Goal: Transaction & Acquisition: Purchase product/service

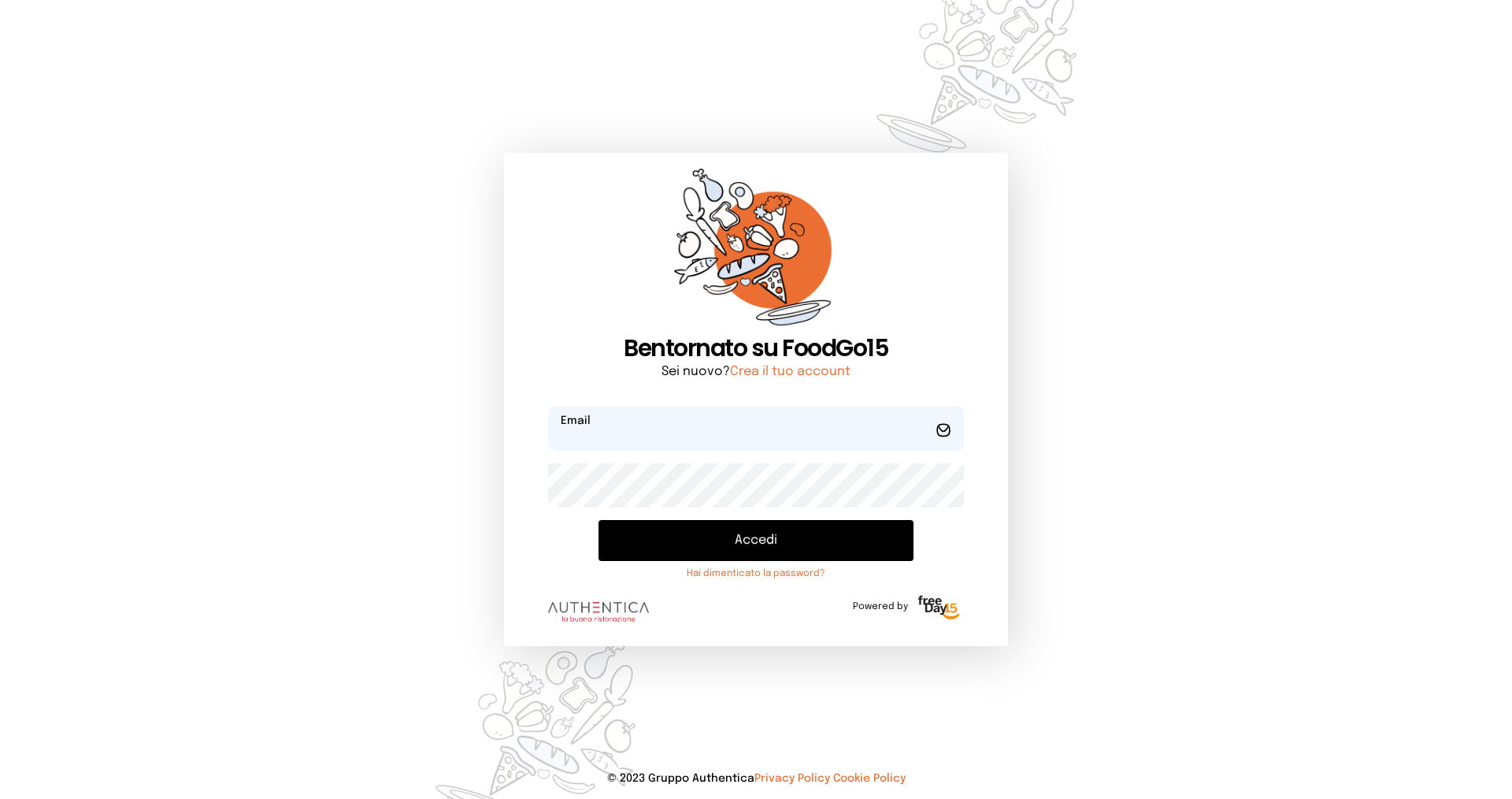
type input "**********"
click at [692, 538] on button "Accedi" at bounding box center [756, 540] width 315 height 41
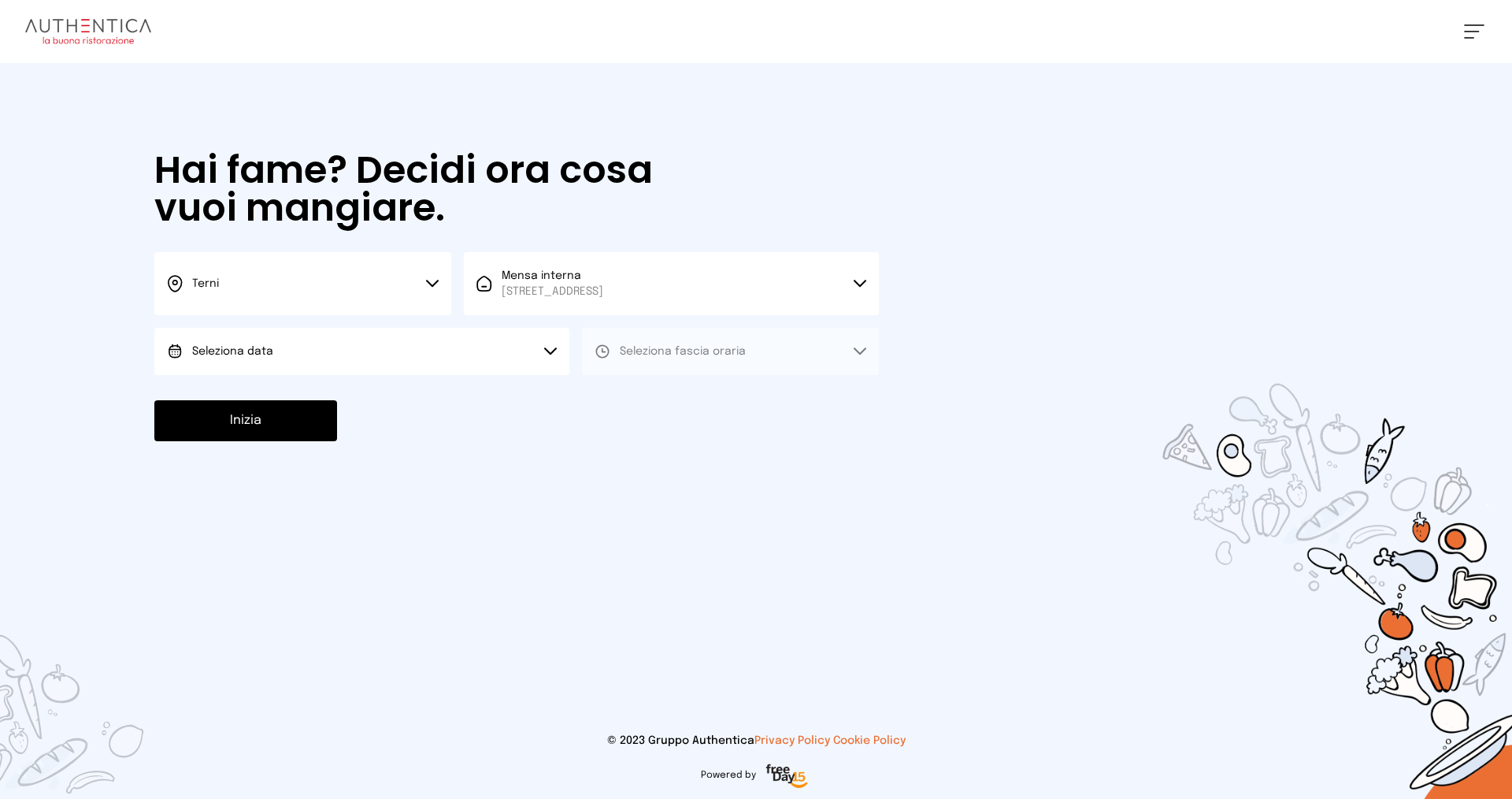
click at [299, 358] on button "Seleziona data" at bounding box center [361, 351] width 415 height 48
click at [294, 394] on li "[DATE], [DATE]" at bounding box center [361, 395] width 415 height 41
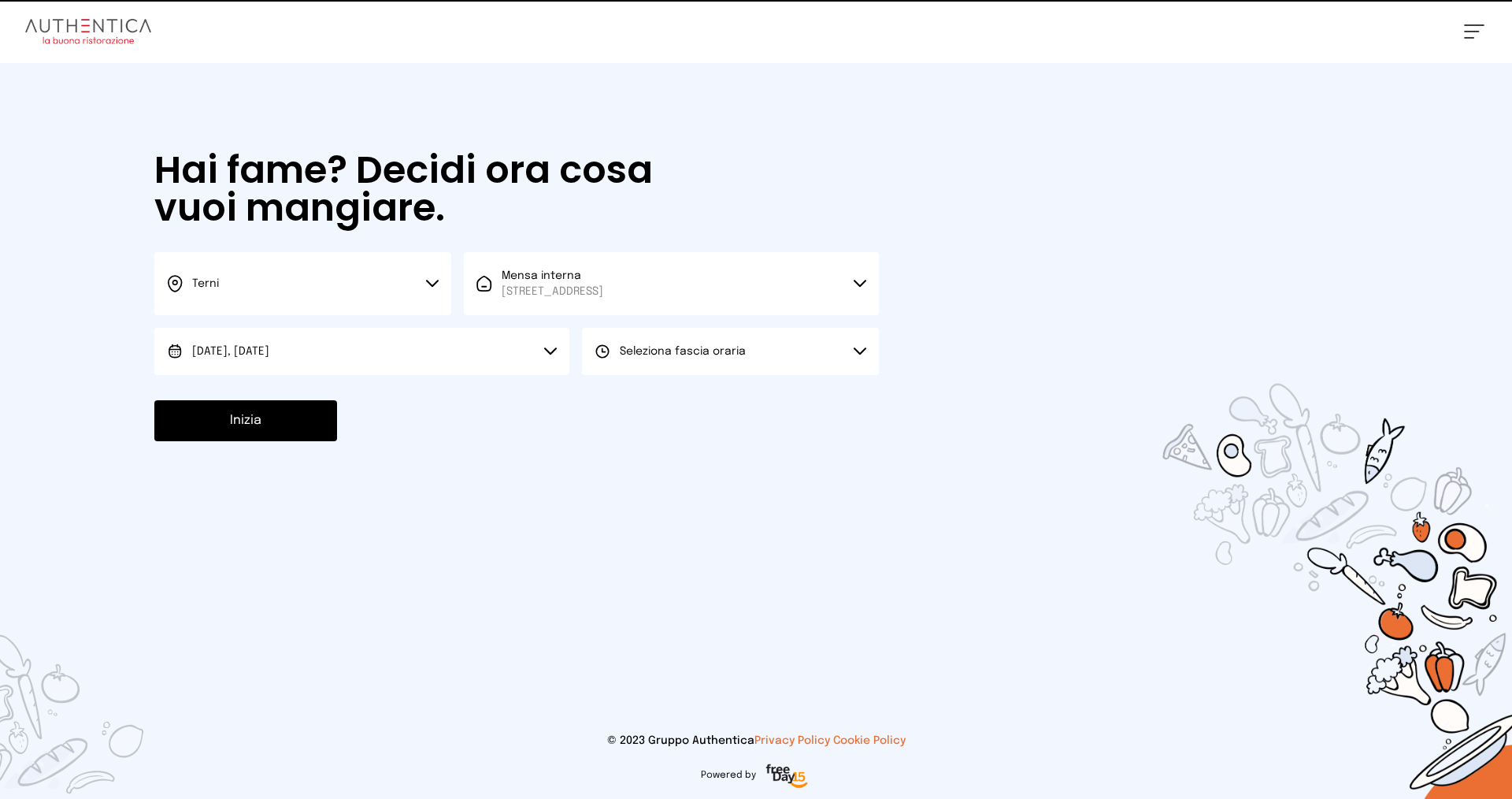
click at [700, 353] on span "Seleziona fascia oraria" at bounding box center [682, 351] width 126 height 11
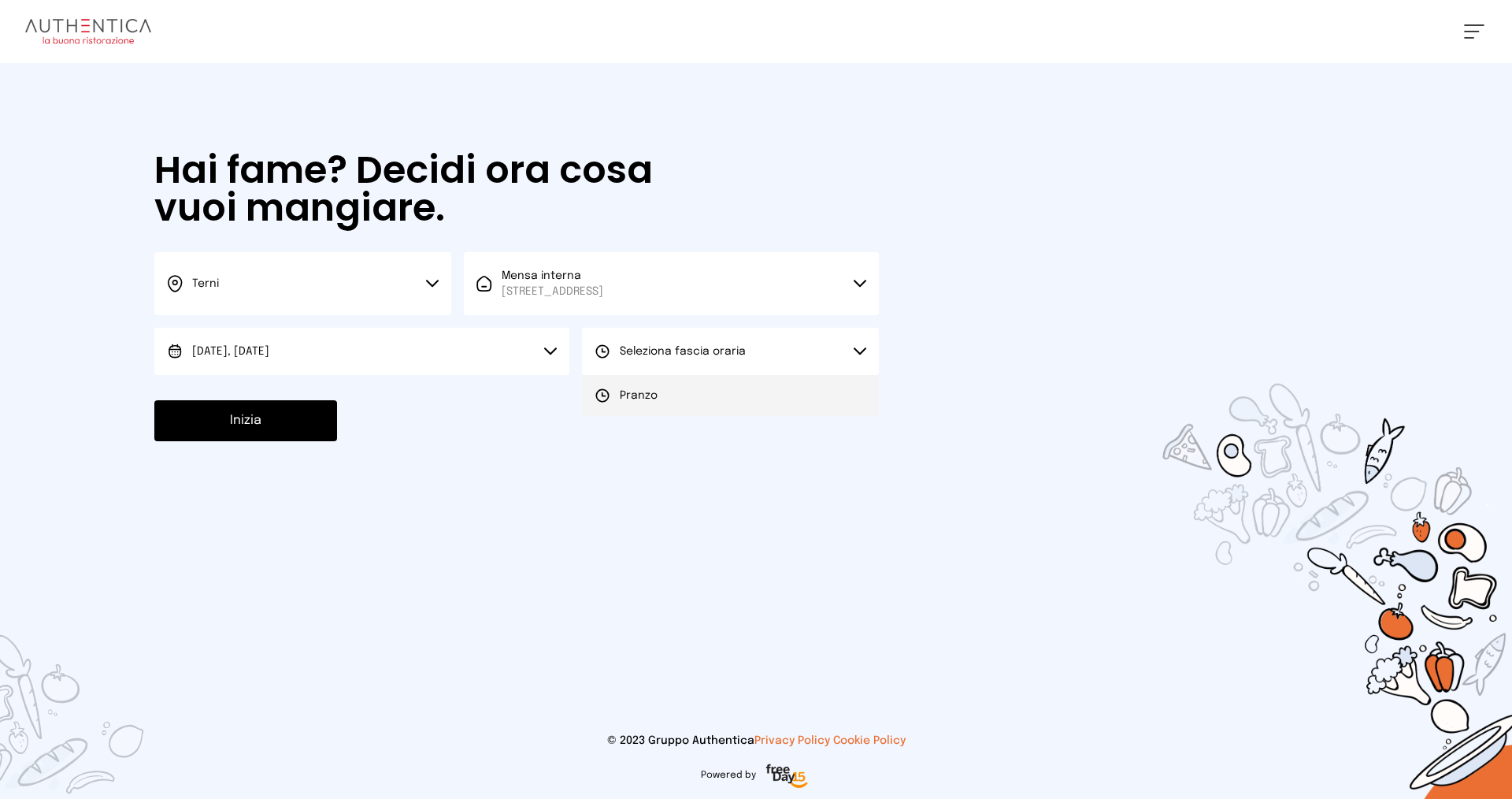
click at [689, 385] on li "Pranzo" at bounding box center [731, 395] width 297 height 41
click at [332, 416] on button "Inizia" at bounding box center [245, 420] width 182 height 41
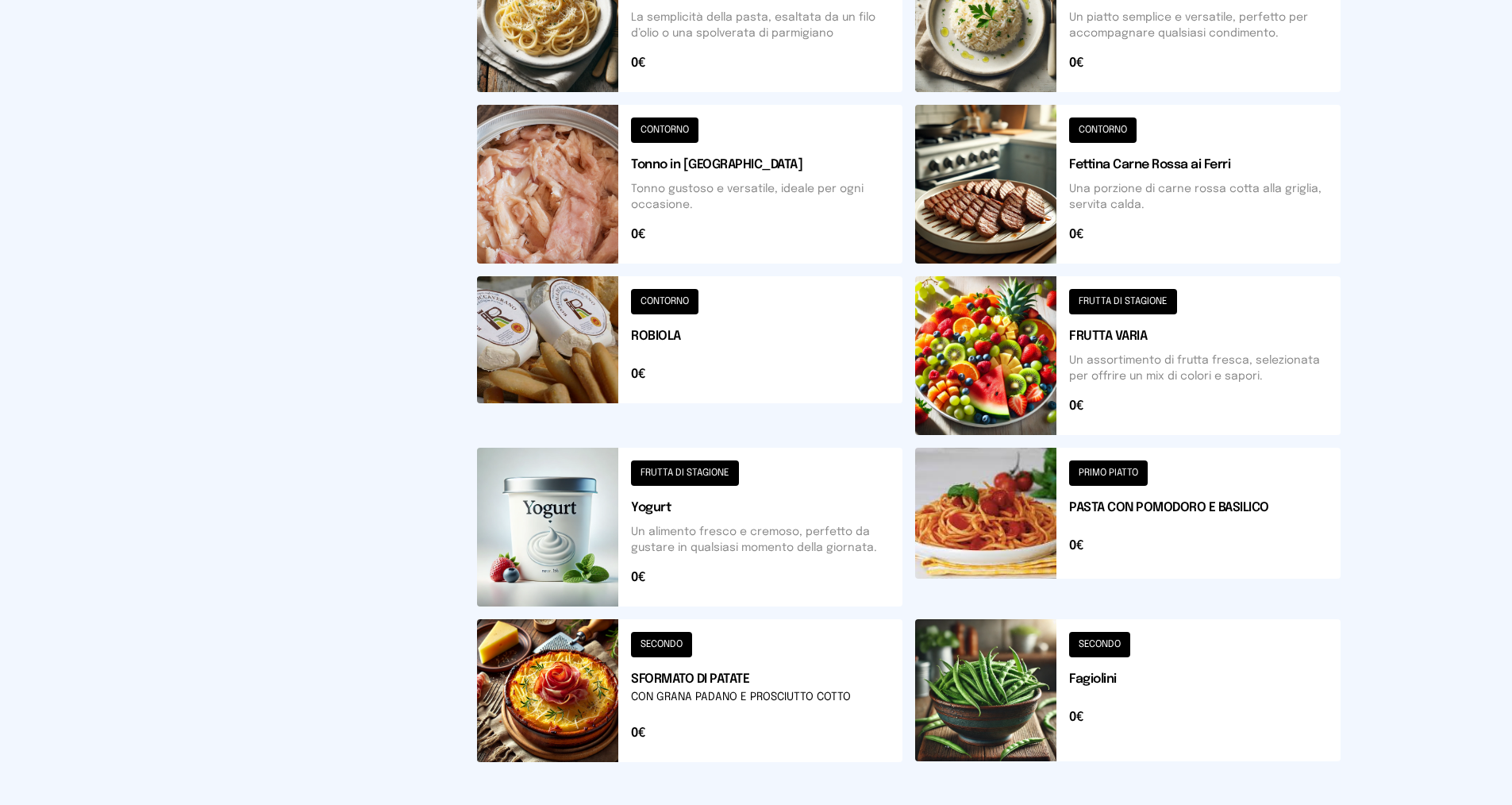
scroll to position [476, 0]
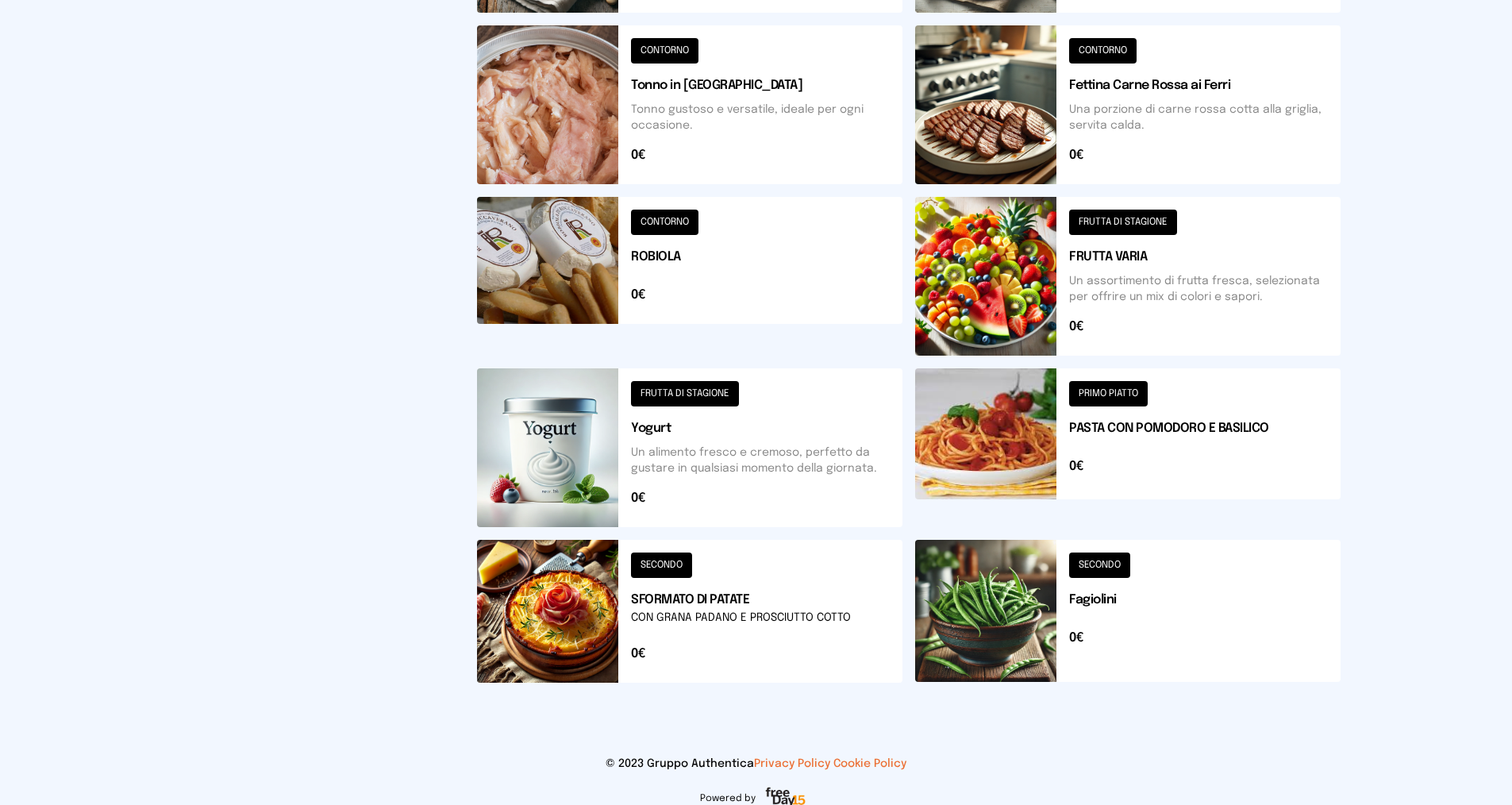
click at [721, 604] on button at bounding box center [689, 611] width 425 height 143
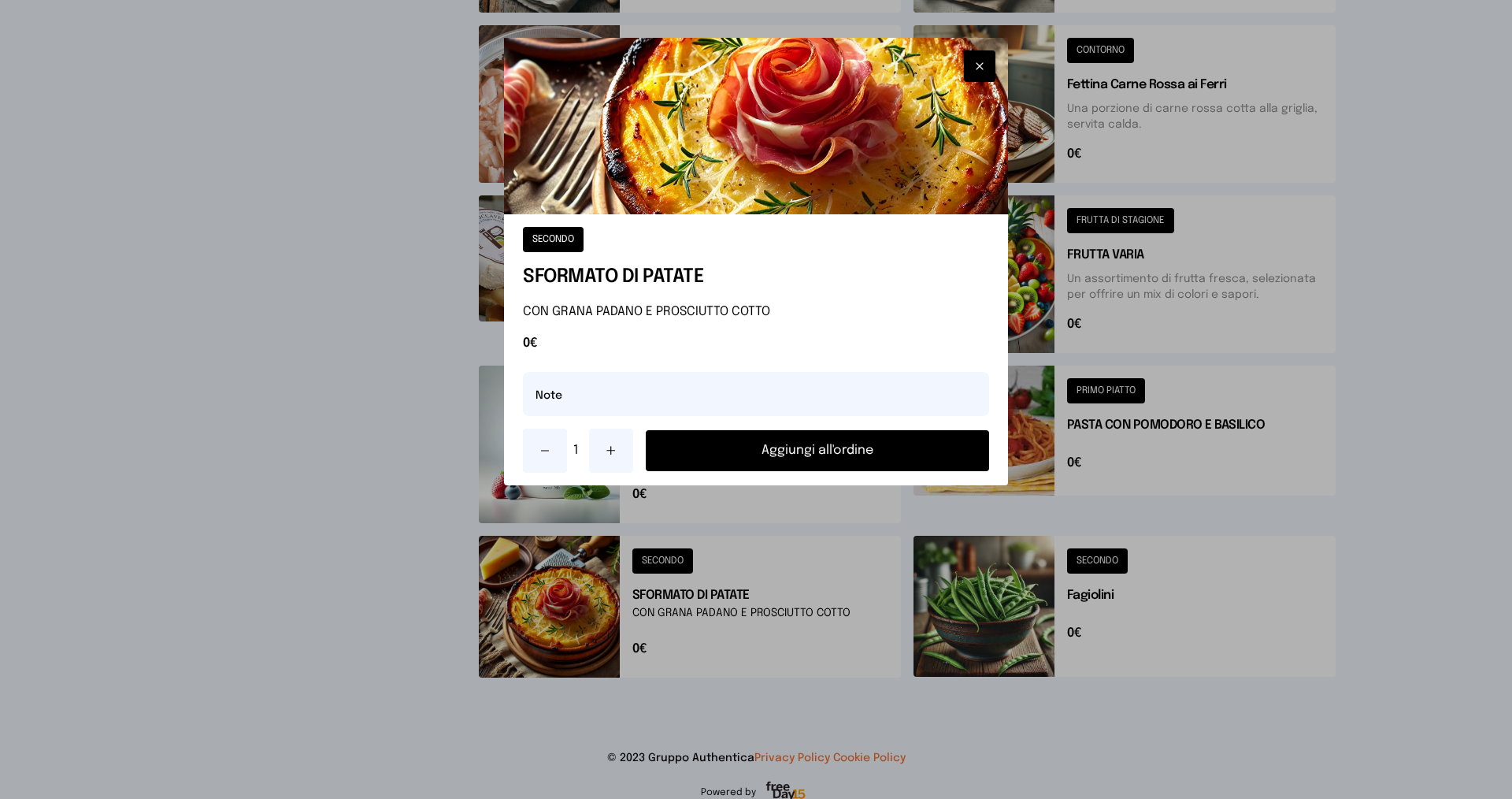
click at [736, 449] on button "Aggiungi all'ordine" at bounding box center [817, 450] width 343 height 41
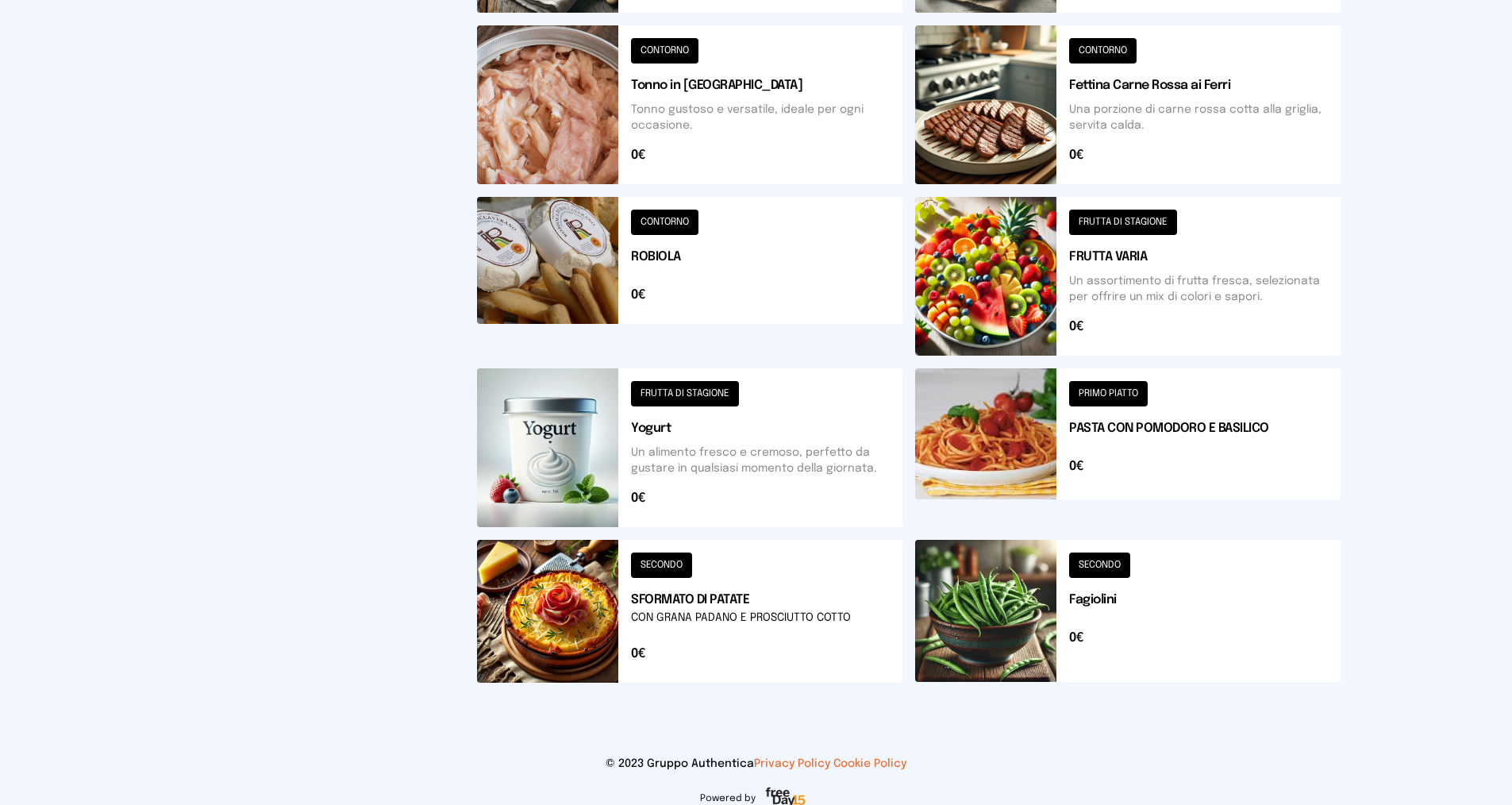
click at [659, 251] on button at bounding box center [689, 276] width 425 height 159
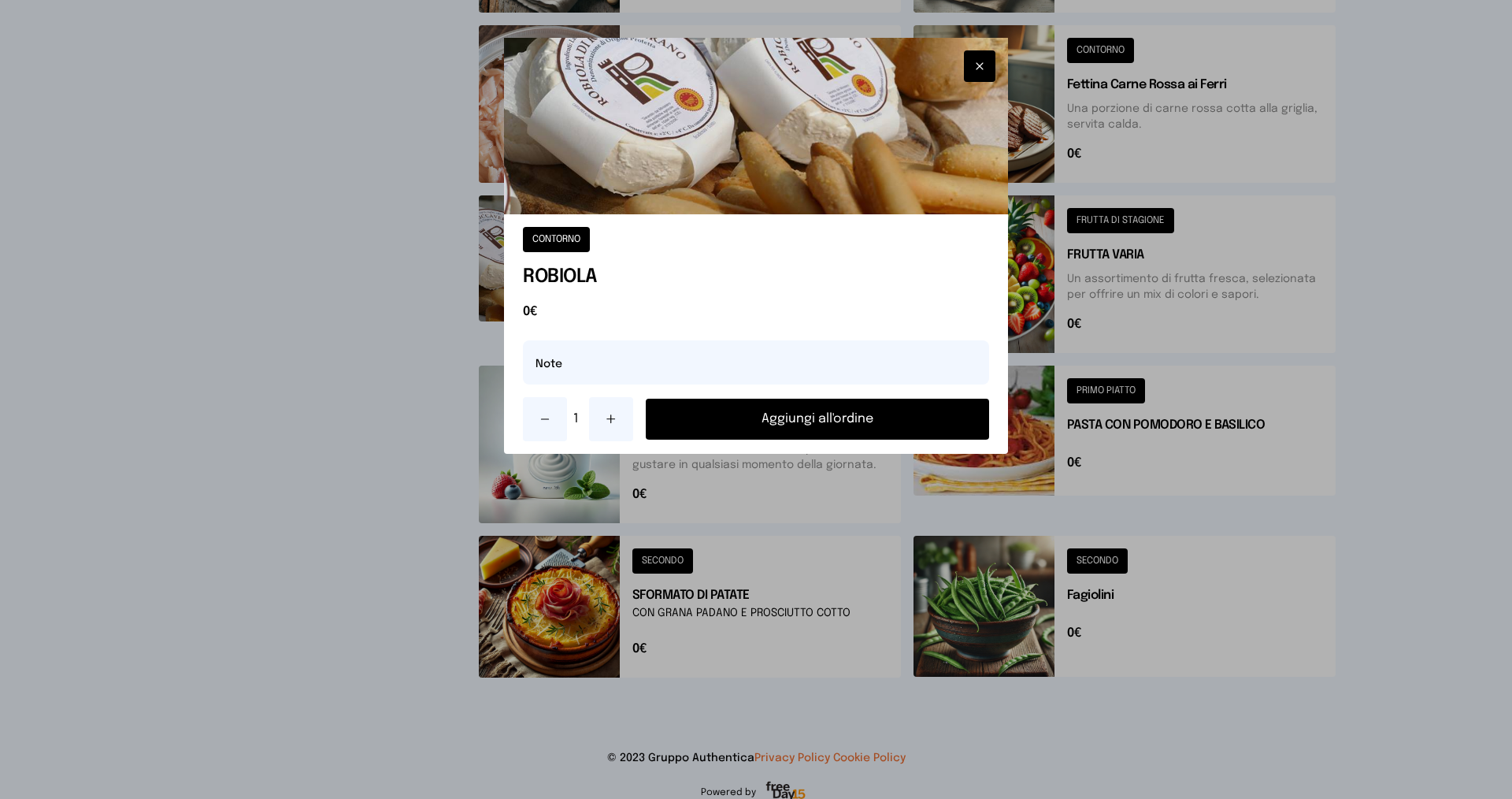
click at [813, 421] on button "Aggiungi all'ordine" at bounding box center [817, 419] width 343 height 41
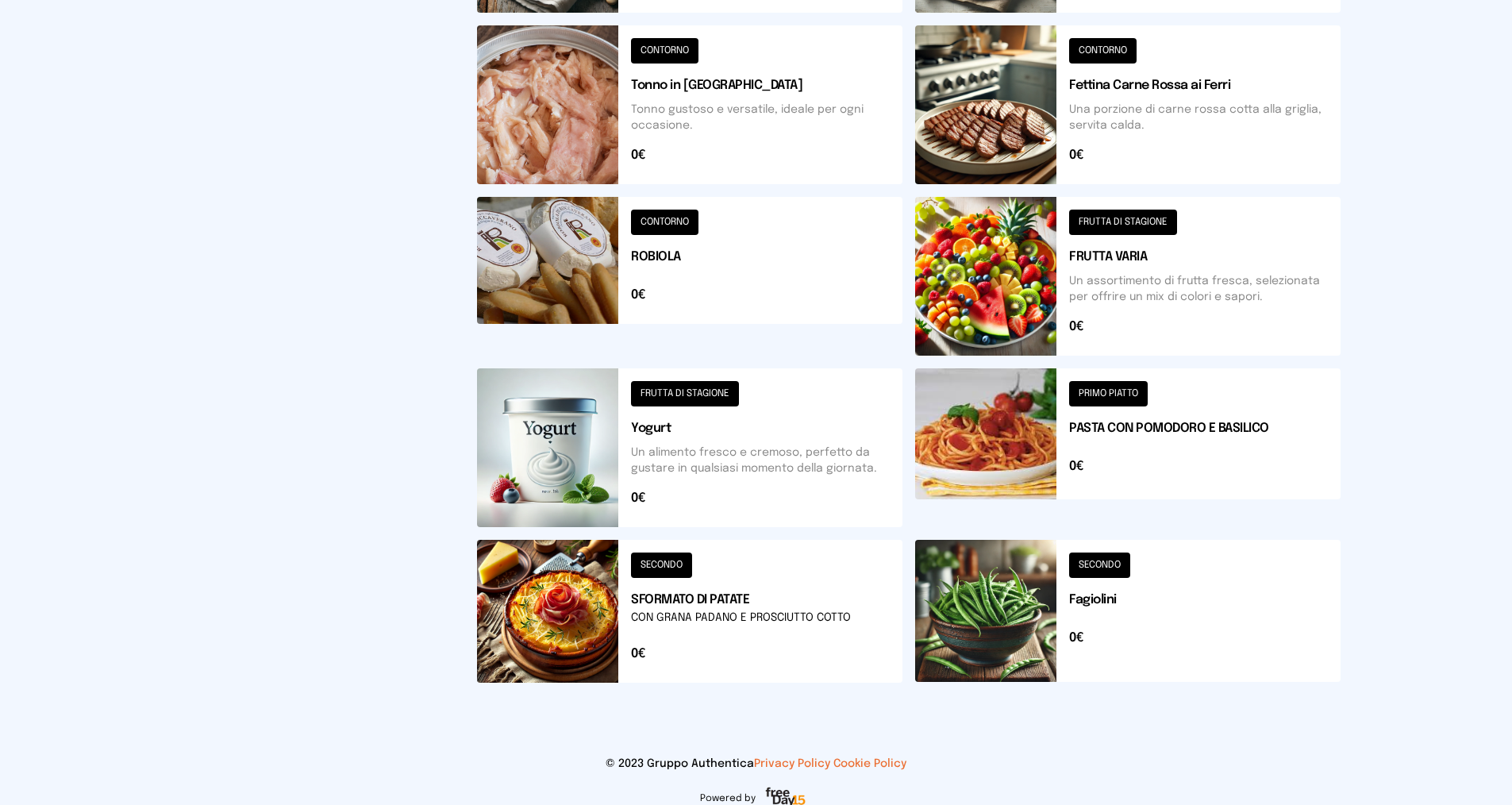
click at [1126, 259] on button at bounding box center [1128, 276] width 425 height 159
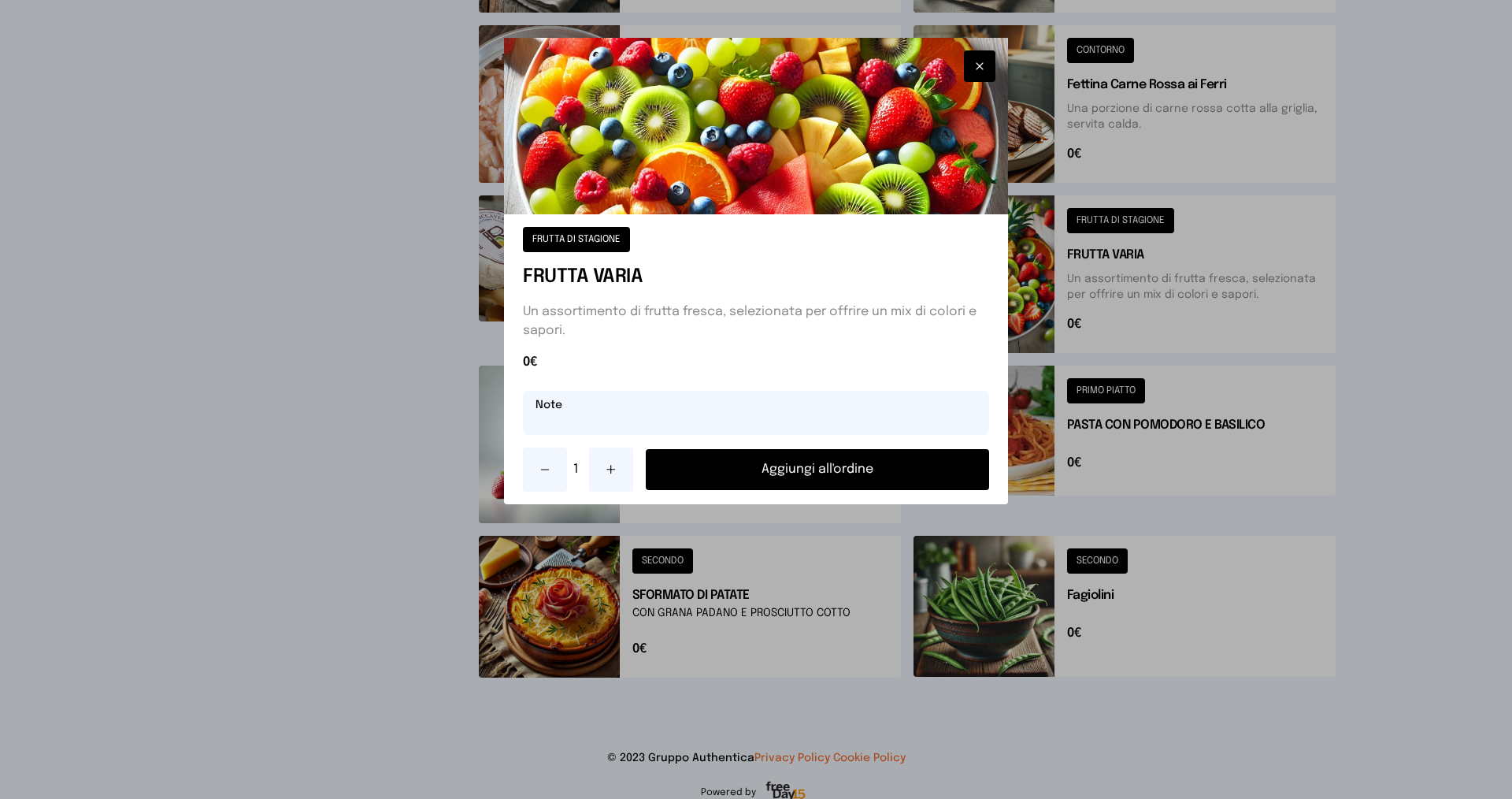
click at [684, 430] on input "text" at bounding box center [756, 413] width 466 height 44
type input "**********"
click at [756, 463] on button "Aggiungi all'ordine" at bounding box center [817, 469] width 343 height 41
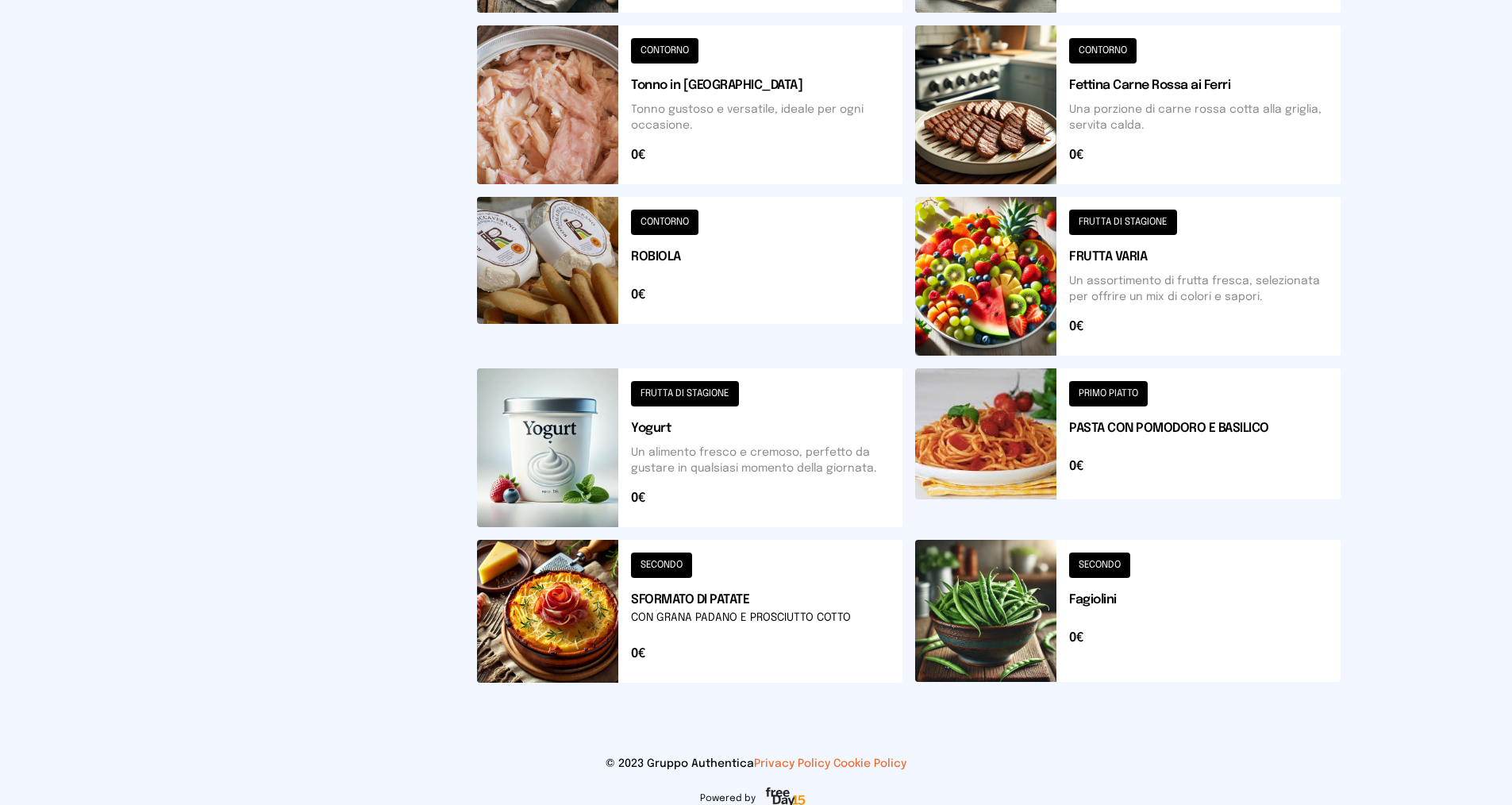
click at [663, 424] on button at bounding box center [689, 447] width 425 height 159
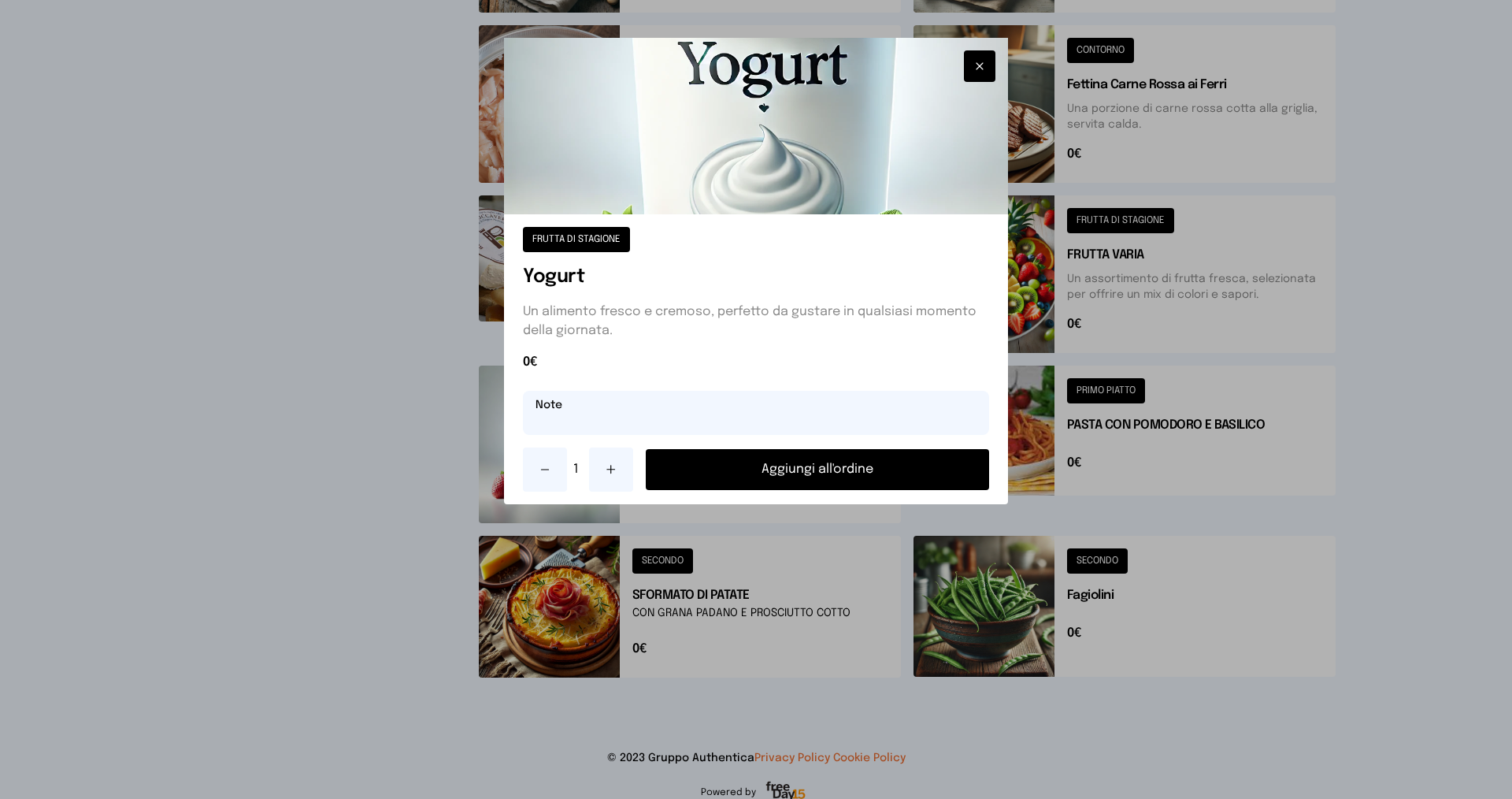
click at [570, 424] on input "text" at bounding box center [756, 413] width 466 height 44
type input "**********"
click at [706, 482] on button "Aggiungi all'ordine" at bounding box center [817, 469] width 343 height 41
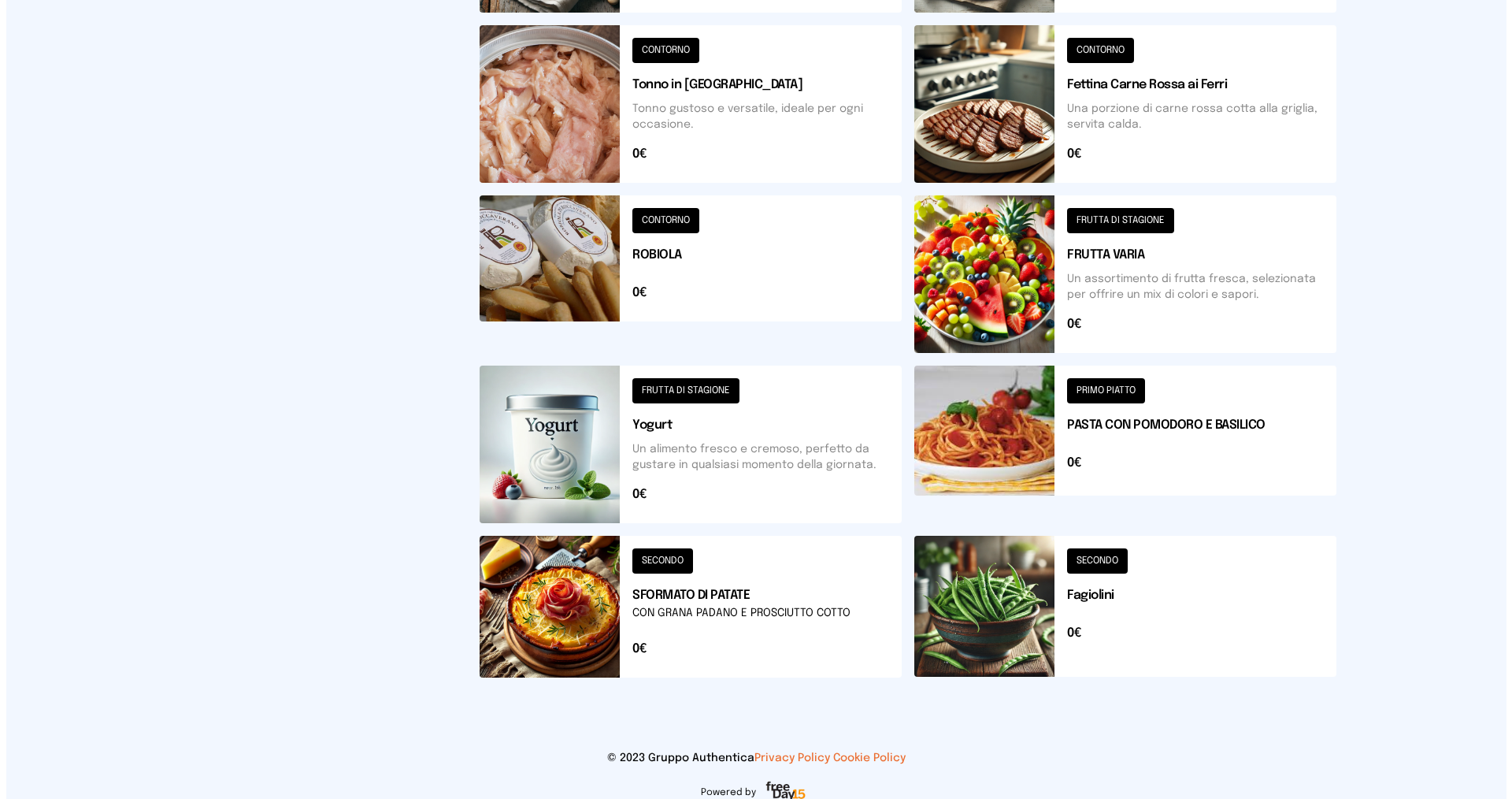
scroll to position [0, 0]
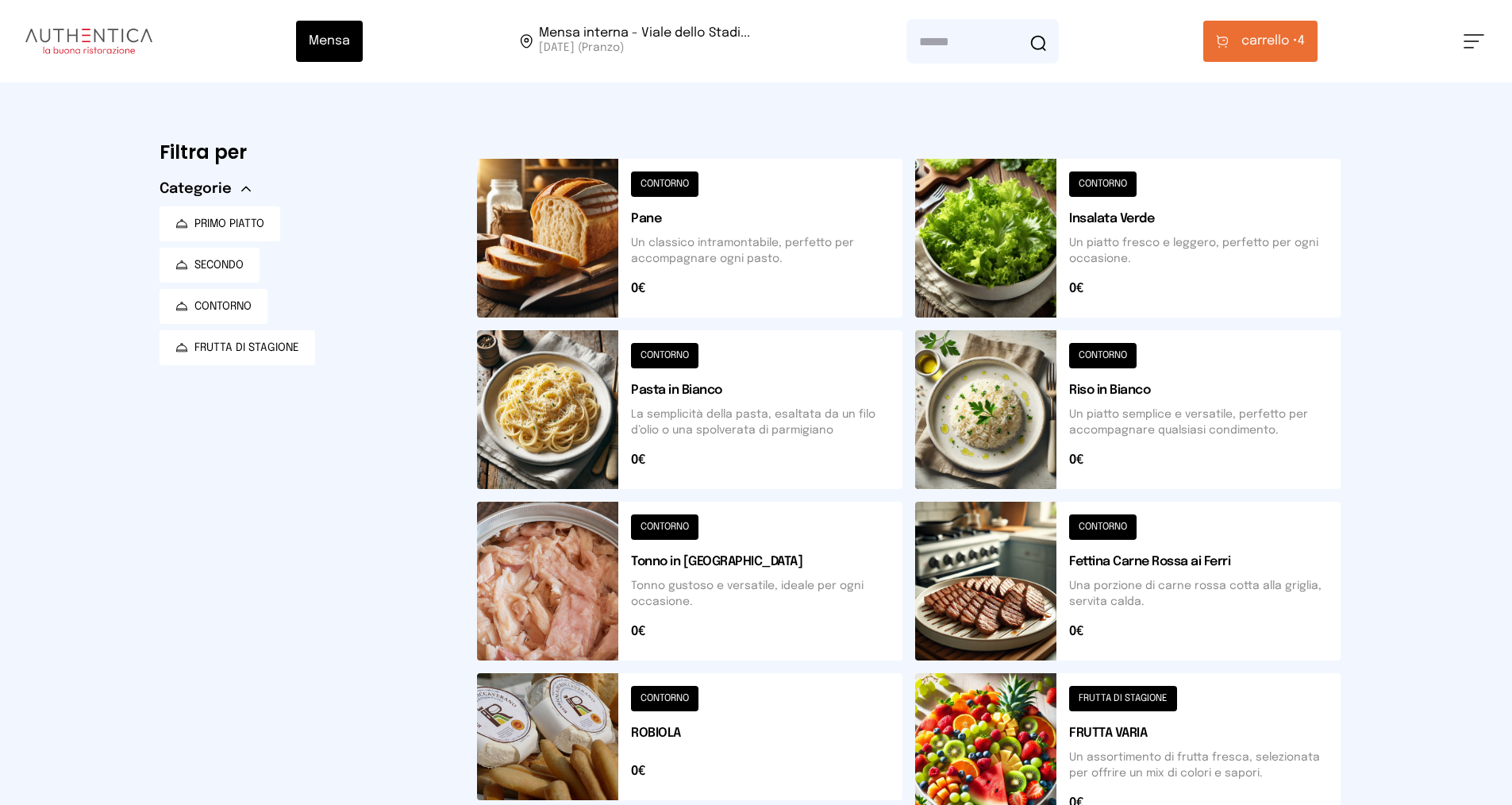
click at [1258, 37] on span "carrello •" at bounding box center [1269, 41] width 56 height 19
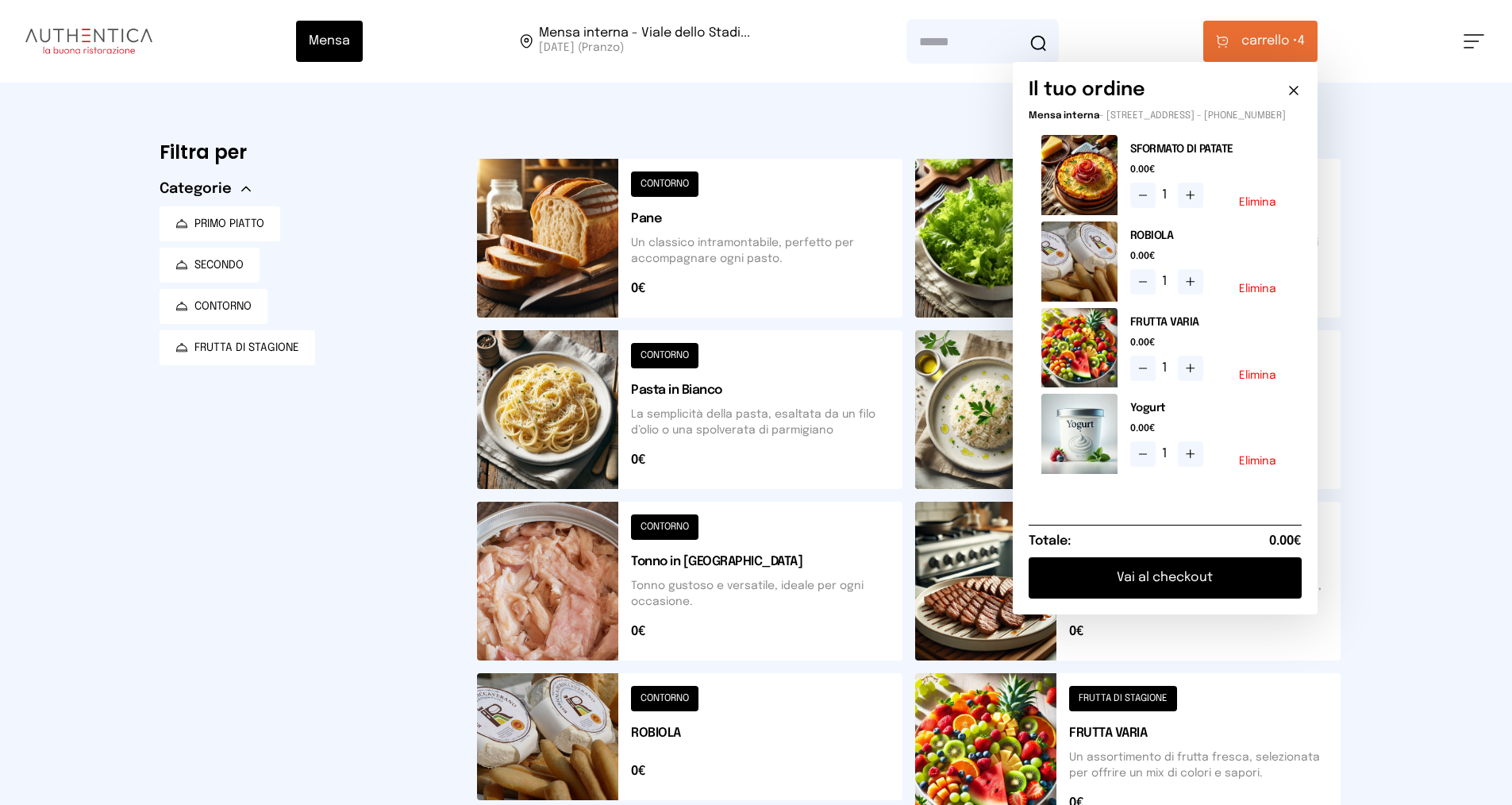
click at [1189, 591] on button "Vai al checkout" at bounding box center [1164, 578] width 273 height 42
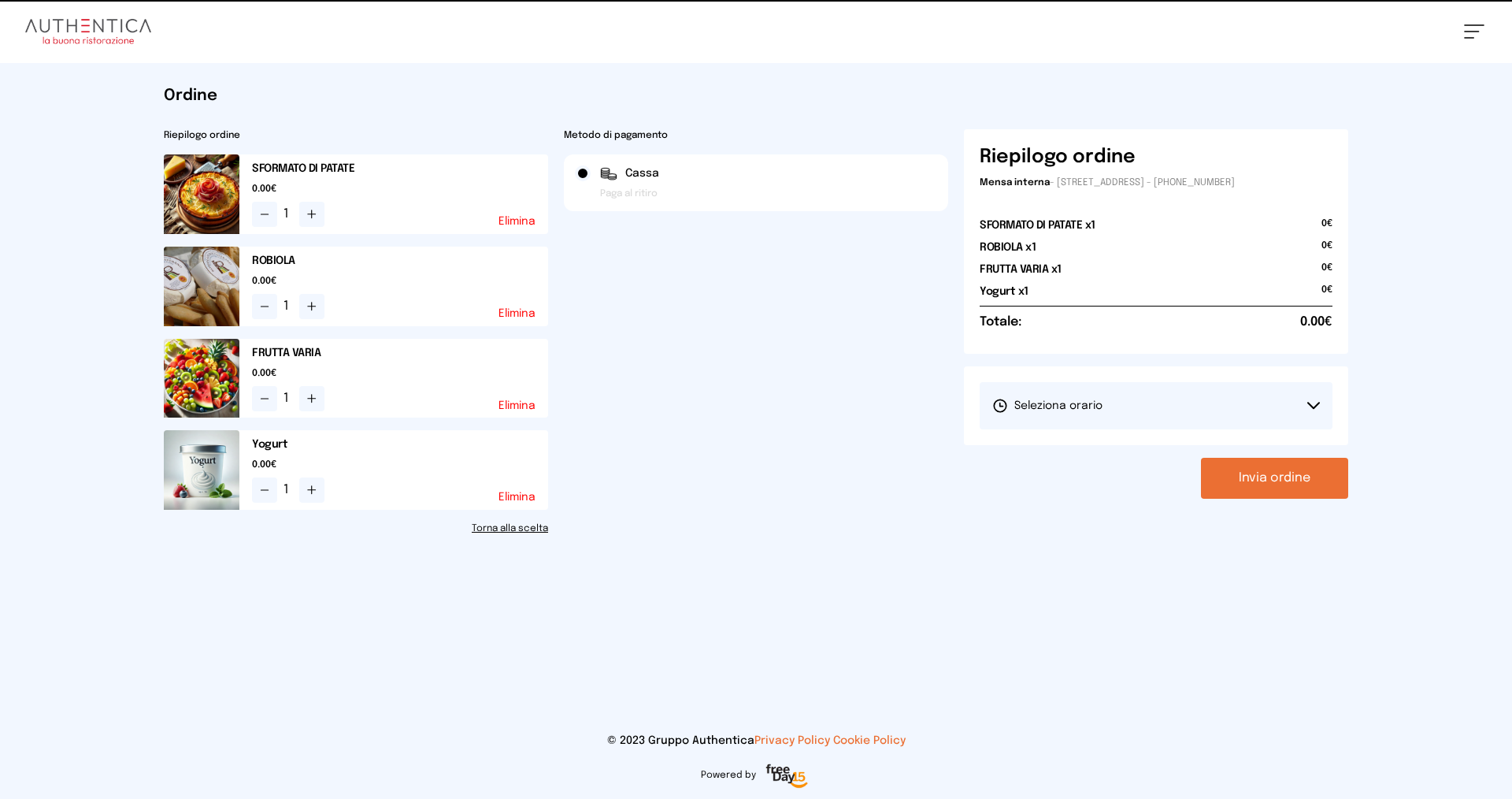
click at [1110, 386] on button "Seleziona orario" at bounding box center [1155, 406] width 353 height 48
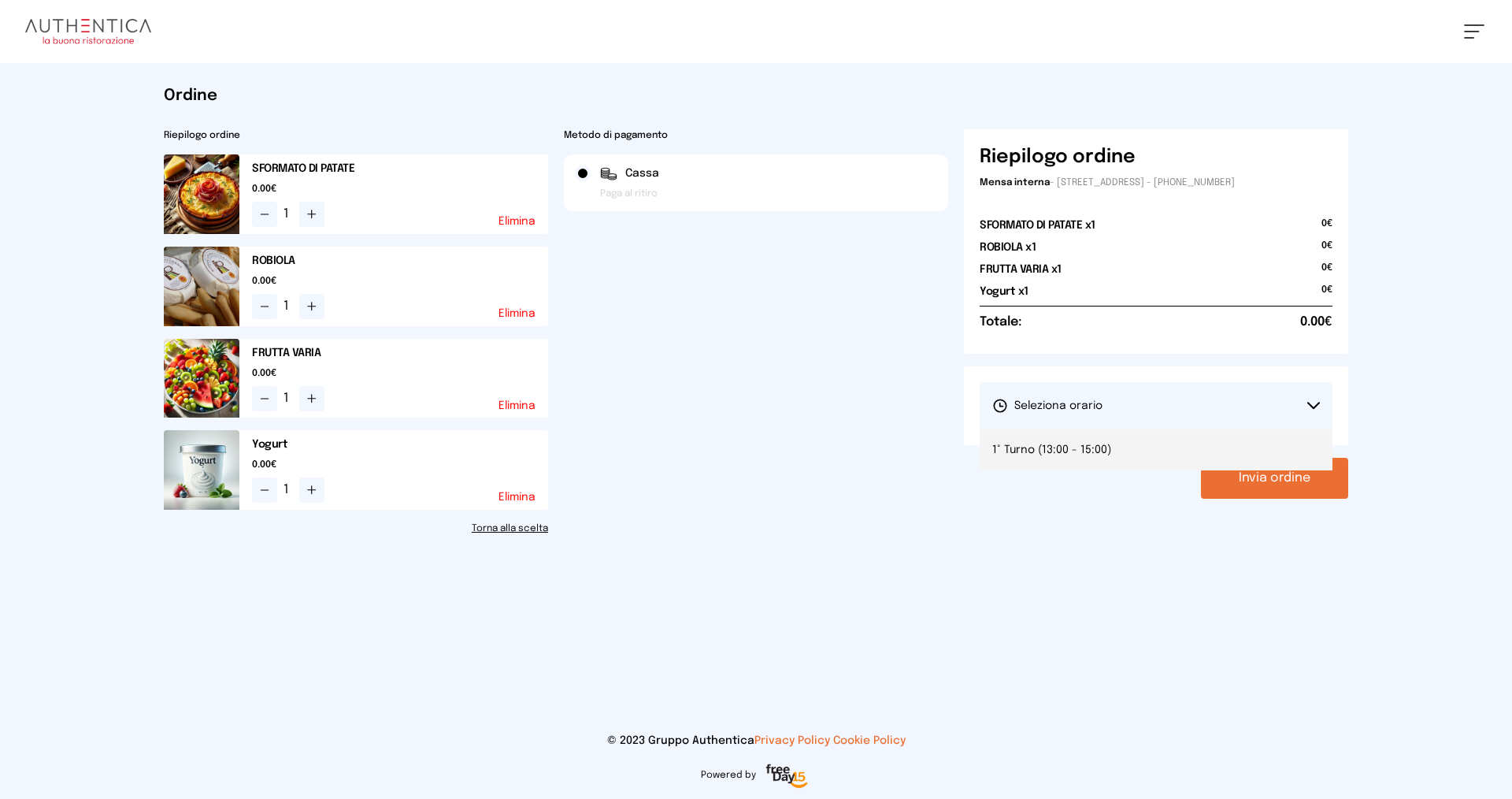
click at [1112, 449] on li "1° Turno (13:00 - 15:00)" at bounding box center [1155, 449] width 353 height 41
click at [1319, 477] on button "Invia ordine" at bounding box center [1275, 478] width 148 height 41
